Goal: Task Accomplishment & Management: Manage account settings

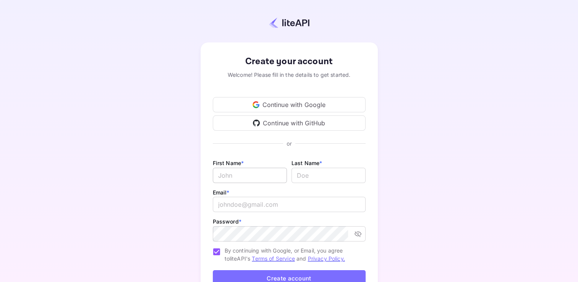
click at [244, 171] on input "Email *" at bounding box center [250, 175] width 74 height 15
type input "[EMAIL_ADDRESS][DOMAIN_NAME]"
click at [246, 176] on input "[EMAIL_ADDRESS][DOMAIN_NAME]" at bounding box center [250, 175] width 74 height 15
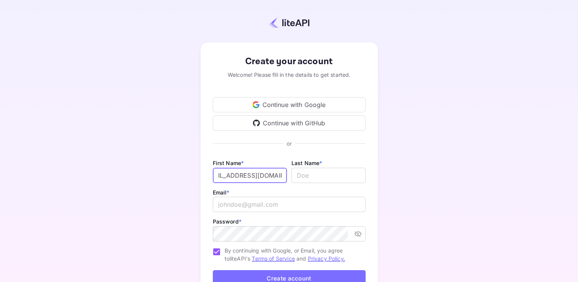
click at [246, 176] on input "[EMAIL_ADDRESS][DOMAIN_NAME]" at bounding box center [250, 175] width 74 height 15
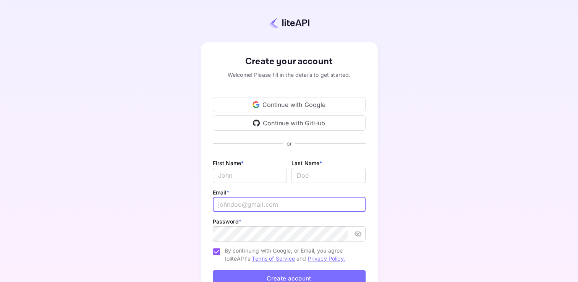
click at [245, 205] on input "email" at bounding box center [289, 204] width 153 height 15
paste input "[EMAIL_ADDRESS][DOMAIN_NAME]"
type input "[EMAIL_ADDRESS][DOMAIN_NAME]"
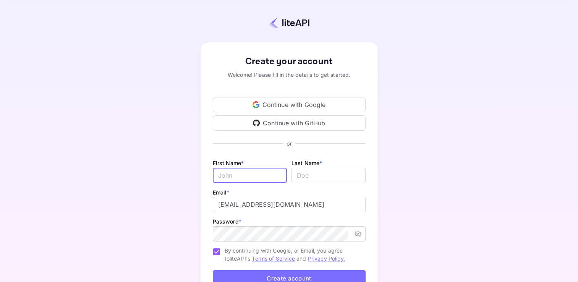
click at [232, 179] on input "Email *" at bounding box center [250, 175] width 74 height 15
type input "Asim"
click at [312, 169] on input "lastName" at bounding box center [328, 175] width 74 height 15
click at [312, 170] on input "lastName" at bounding box center [328, 175] width 74 height 15
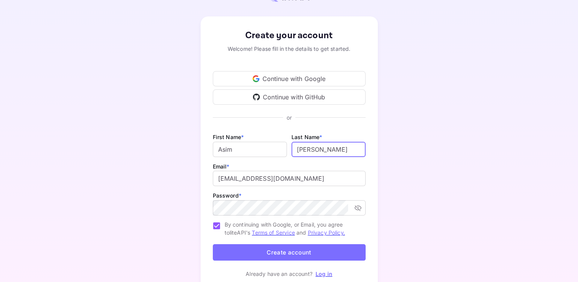
scroll to position [59, 0]
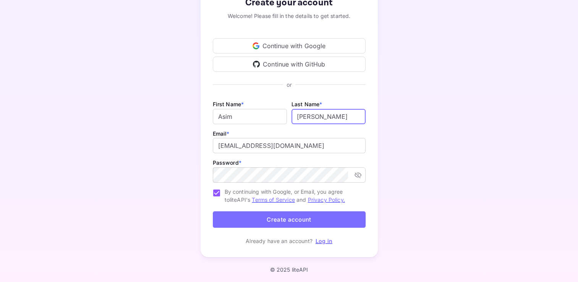
type input "[PERSON_NAME]"
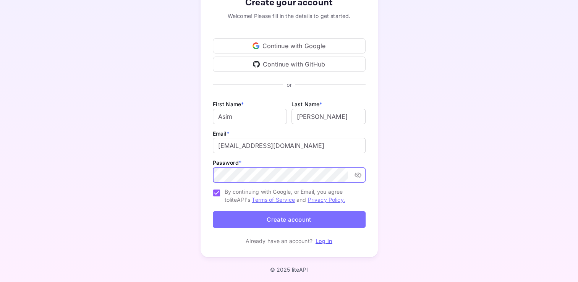
click at [304, 222] on button "Create account" at bounding box center [289, 219] width 153 height 16
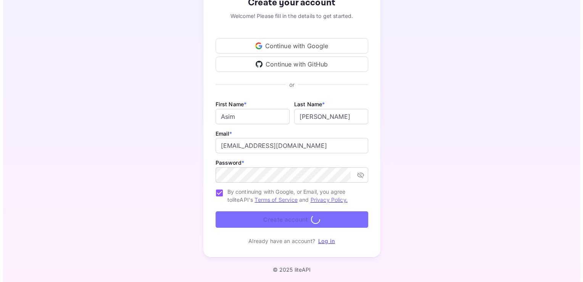
scroll to position [0, 0]
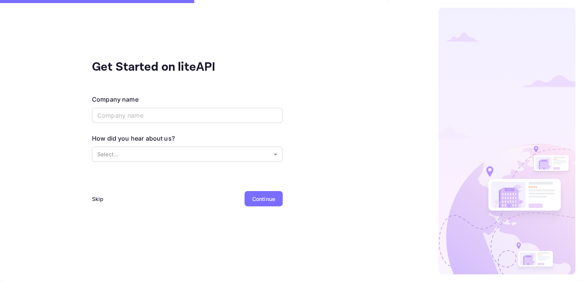
click at [95, 200] on div "Skip" at bounding box center [98, 199] width 12 height 8
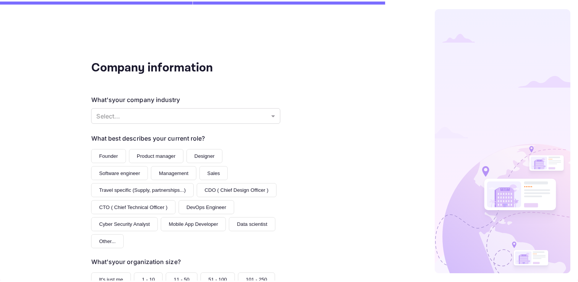
scroll to position [89, 0]
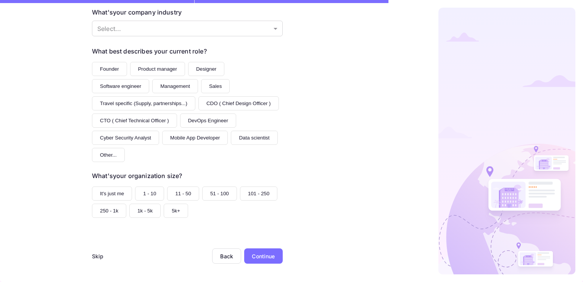
click at [92, 254] on div "Skip" at bounding box center [98, 256] width 12 height 8
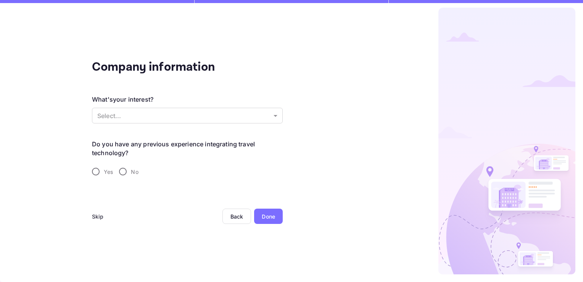
click at [96, 215] on div "Skip" at bounding box center [98, 216] width 12 height 8
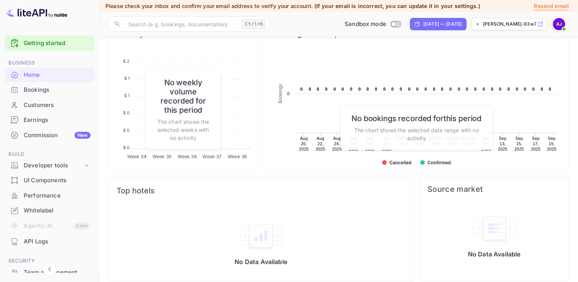
scroll to position [305, 0]
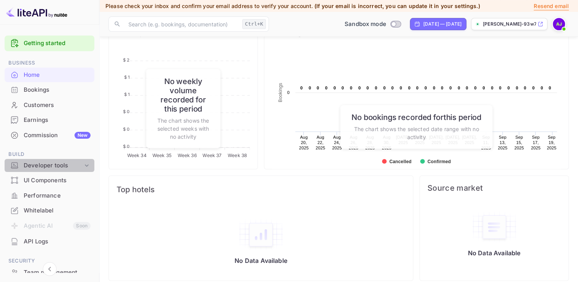
click at [66, 166] on div "Developer tools" at bounding box center [53, 165] width 59 height 9
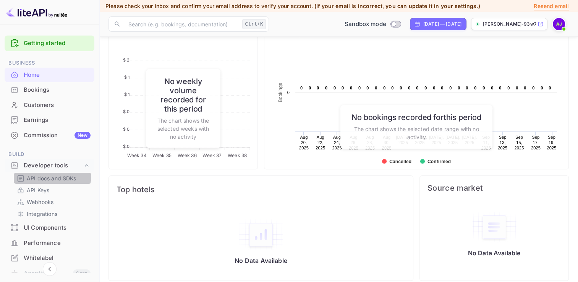
click at [50, 175] on p "API docs and SDKs" at bounding box center [52, 178] width 50 height 8
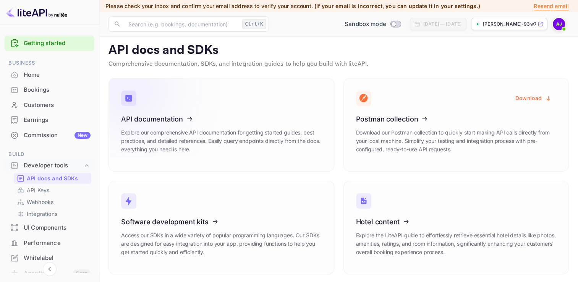
scroll to position [4, 0]
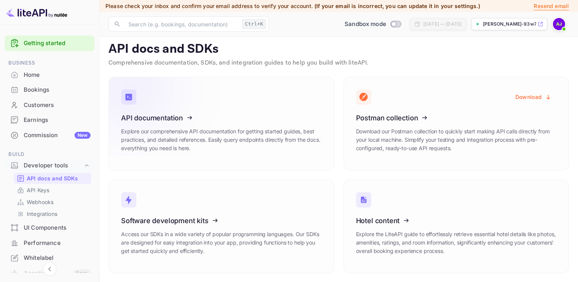
click at [174, 117] on icon at bounding box center [168, 116] width 119 height 79
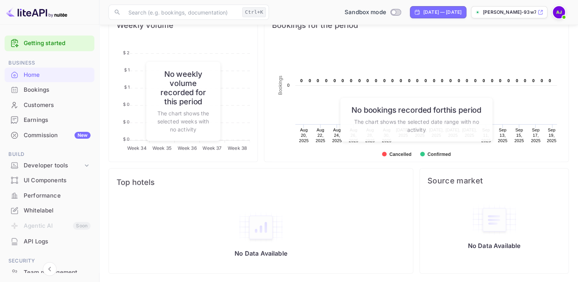
scroll to position [76, 0]
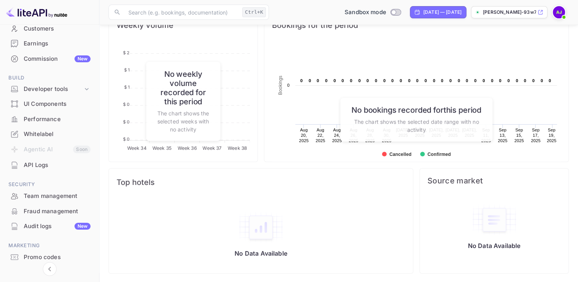
click at [556, 15] on img at bounding box center [559, 12] width 12 height 12
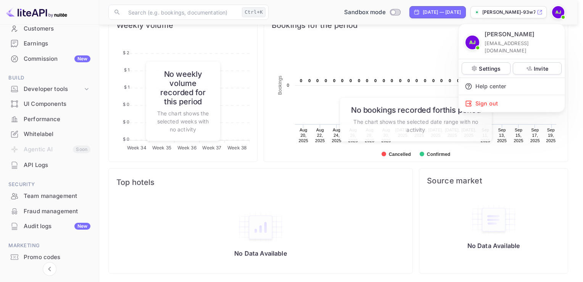
click at [34, 132] on div at bounding box center [291, 141] width 583 height 282
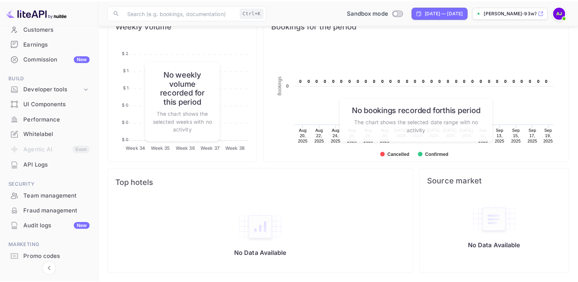
scroll to position [6, 6]
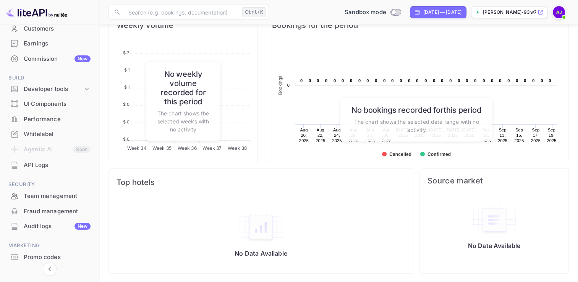
click at [34, 133] on div "Whitelabel" at bounding box center [57, 134] width 67 height 9
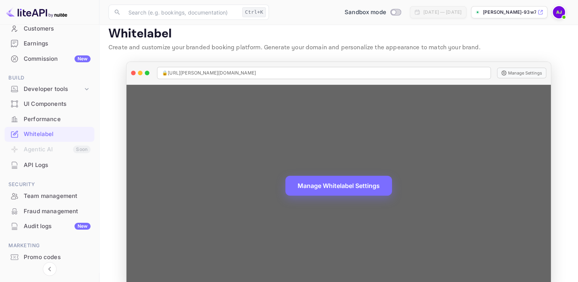
scroll to position [21, 0]
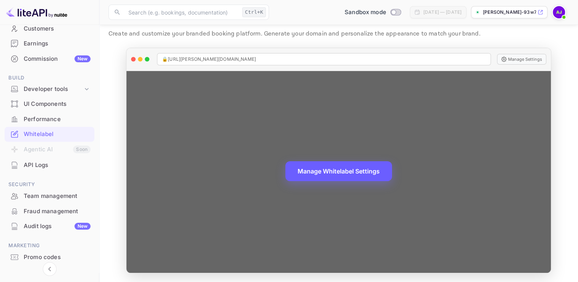
click at [347, 172] on button "Manage Whitelabel Settings" at bounding box center [338, 171] width 107 height 20
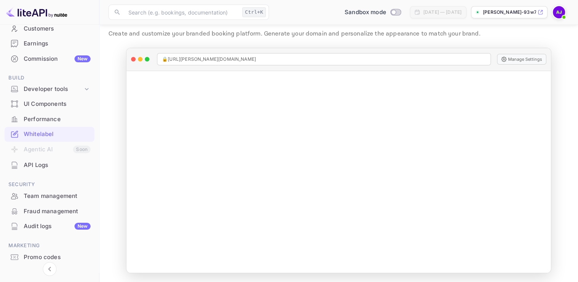
click at [315, 44] on main "Whitelabel Create and customize your branded booking platform. Generate your do…" at bounding box center [338, 142] width 478 height 279
click at [386, 13] on input "Switch to Production mode" at bounding box center [393, 12] width 15 height 5
checkbox input "false"
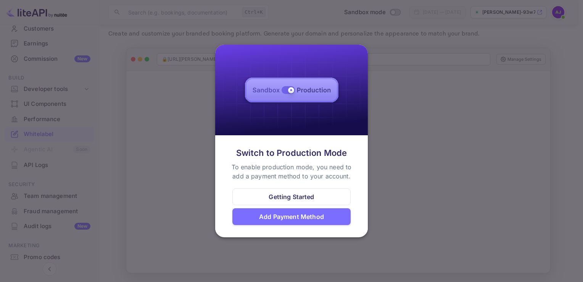
click at [299, 196] on div "Getting Started" at bounding box center [291, 196] width 45 height 9
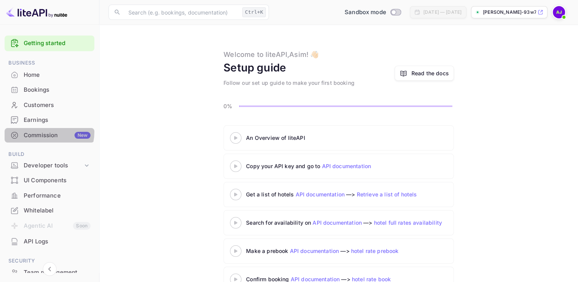
click at [40, 131] on div "Commission New" at bounding box center [57, 135] width 67 height 9
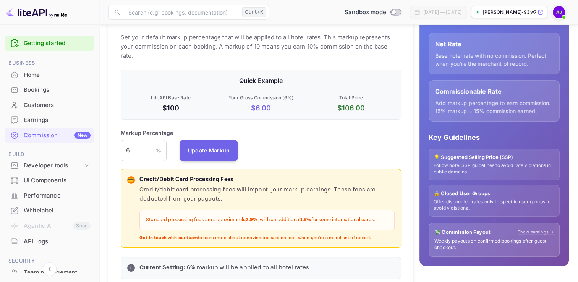
scroll to position [115, 0]
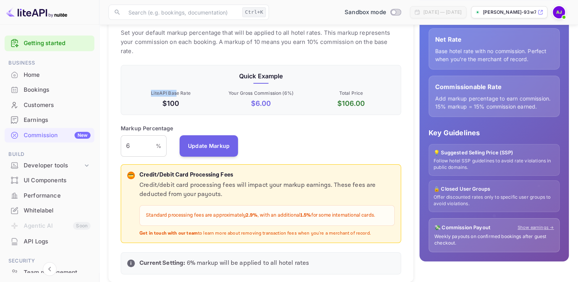
drag, startPoint x: 149, startPoint y: 85, endPoint x: 175, endPoint y: 84, distance: 26.4
click at [175, 90] on p "LiteAPI Base Rate" at bounding box center [170, 93] width 87 height 7
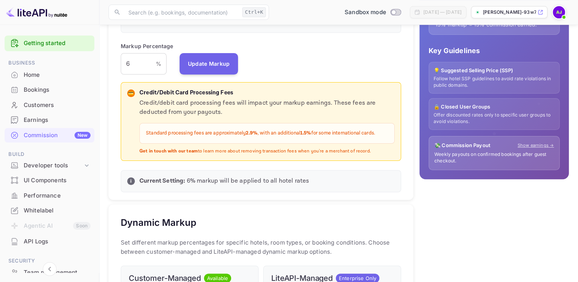
scroll to position [229, 0]
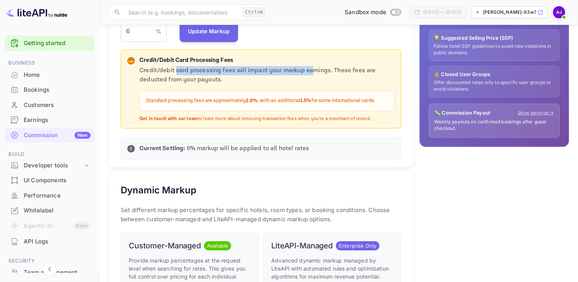
drag, startPoint x: 176, startPoint y: 63, endPoint x: 309, endPoint y: 61, distance: 133.3
click at [309, 66] on p "Credit/debit card processing fees will impact your markup earnings. These fees …" at bounding box center [266, 75] width 255 height 18
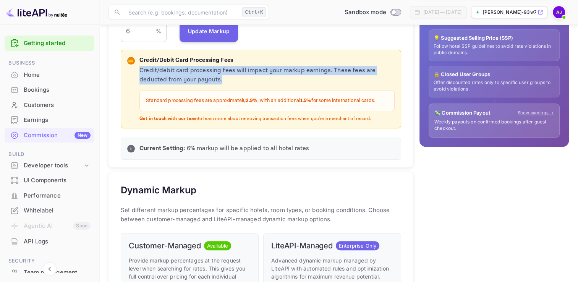
drag, startPoint x: 220, startPoint y: 71, endPoint x: 139, endPoint y: 61, distance: 81.9
click at [139, 61] on div "💳 Credit/Debit Card Processing Fees Credit/debit card processing fees will impa…" at bounding box center [260, 89] width 267 height 66
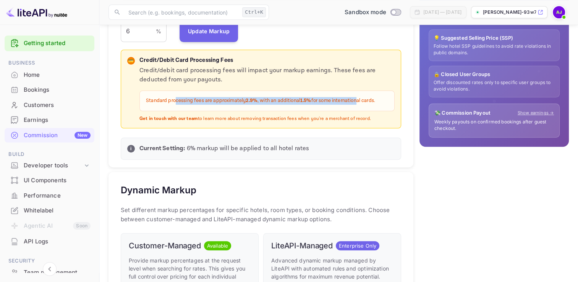
drag, startPoint x: 139, startPoint y: 61, endPoint x: 357, endPoint y: 96, distance: 220.8
click at [357, 96] on div "Standard processing fees are approximately 2.9% , with an additional 1.5% for s…" at bounding box center [266, 101] width 255 height 21
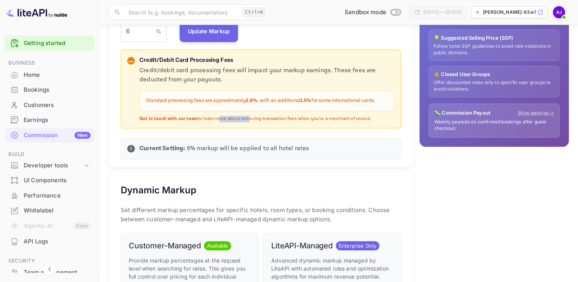
drag, startPoint x: 214, startPoint y: 107, endPoint x: 245, endPoint y: 108, distance: 31.4
click at [245, 116] on p "Get in touch with our team to learn more about removing transaction fees when y…" at bounding box center [266, 119] width 255 height 6
drag, startPoint x: 245, startPoint y: 108, endPoint x: 233, endPoint y: 137, distance: 30.9
click at [233, 144] on p "Current Setting: 6 % markup will be applied to all hotel rates" at bounding box center [266, 148] width 255 height 9
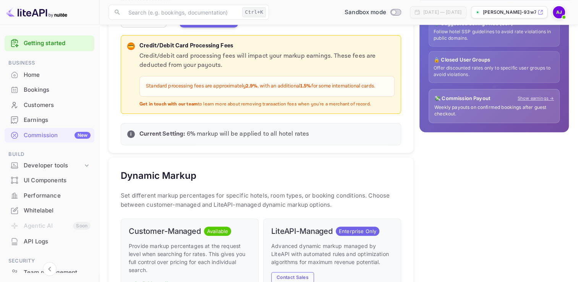
scroll to position [344, 0]
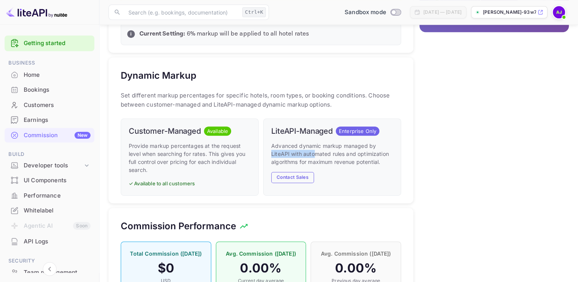
drag, startPoint x: 271, startPoint y: 143, endPoint x: 315, endPoint y: 142, distance: 43.5
click at [315, 142] on p "Advanced dynamic markup managed by LiteAPI with automated rules and optimizatio…" at bounding box center [332, 154] width 122 height 24
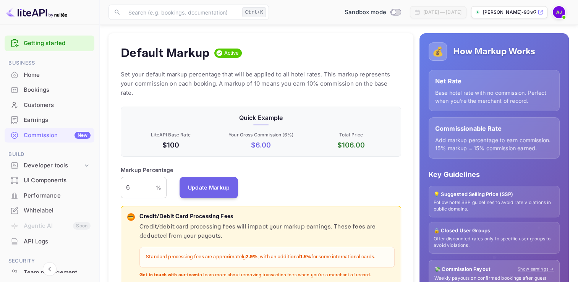
scroll to position [60, 0]
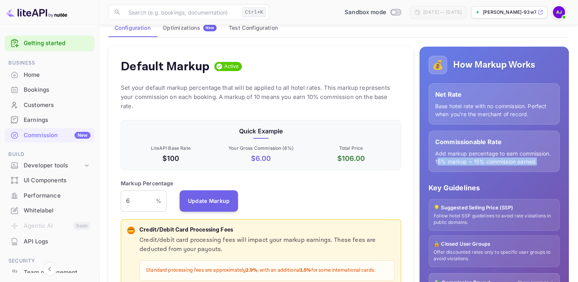
drag, startPoint x: 437, startPoint y: 152, endPoint x: 541, endPoint y: 149, distance: 104.3
click at [541, 149] on p "Add markup percentage to earn commission. 15% markup = 15% commission earned." at bounding box center [494, 157] width 118 height 16
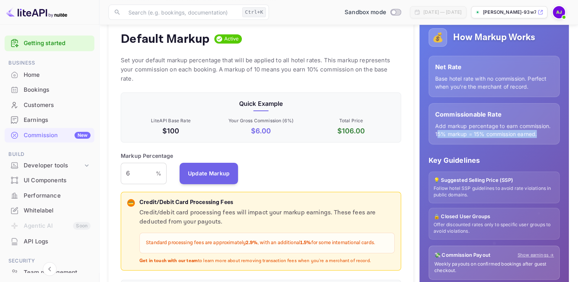
scroll to position [98, 0]
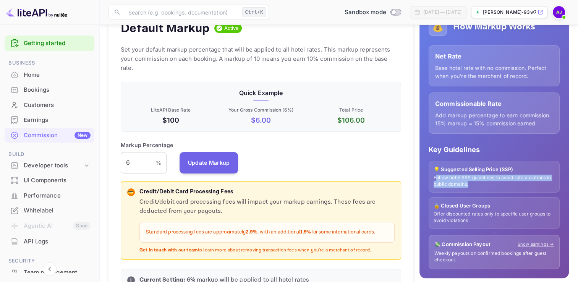
drag, startPoint x: 436, startPoint y: 169, endPoint x: 470, endPoint y: 174, distance: 35.1
click at [470, 175] on p "Follow hotel SSP guidelines to avoid rate violations in public domains." at bounding box center [493, 181] width 121 height 13
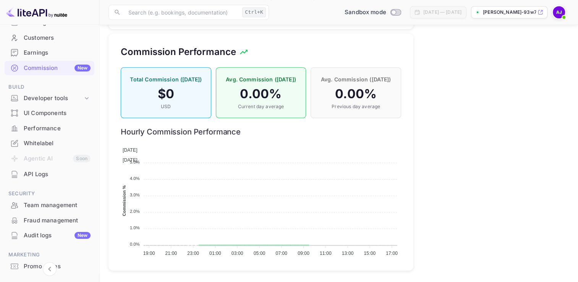
scroll to position [76, 0]
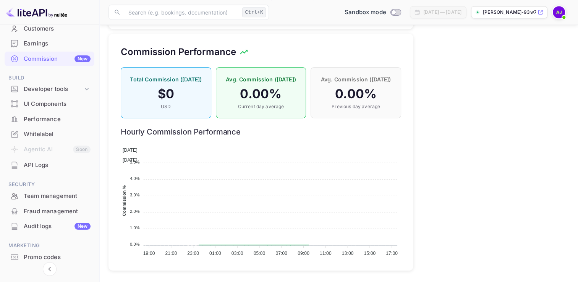
click at [40, 97] on div "UI Components" at bounding box center [50, 104] width 90 height 15
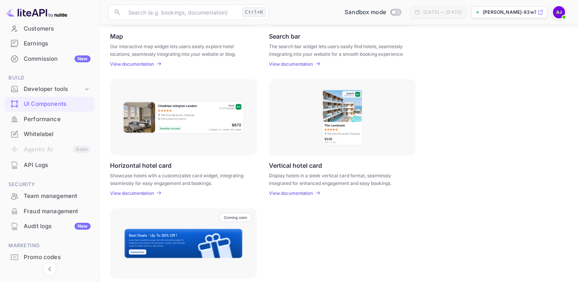
scroll to position [118, 0]
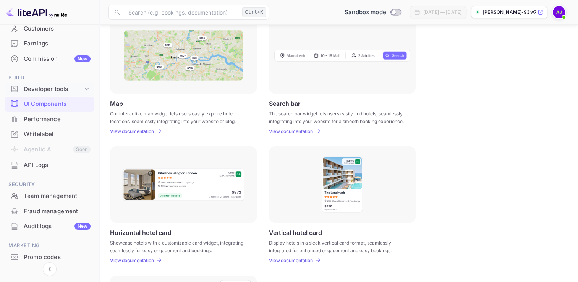
click at [47, 91] on div "Developer tools" at bounding box center [53, 89] width 59 height 9
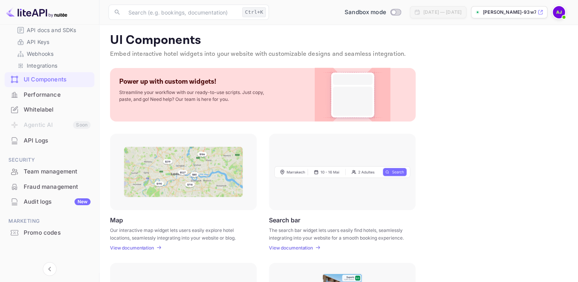
scroll to position [0, 0]
